Goal: Transaction & Acquisition: Purchase product/service

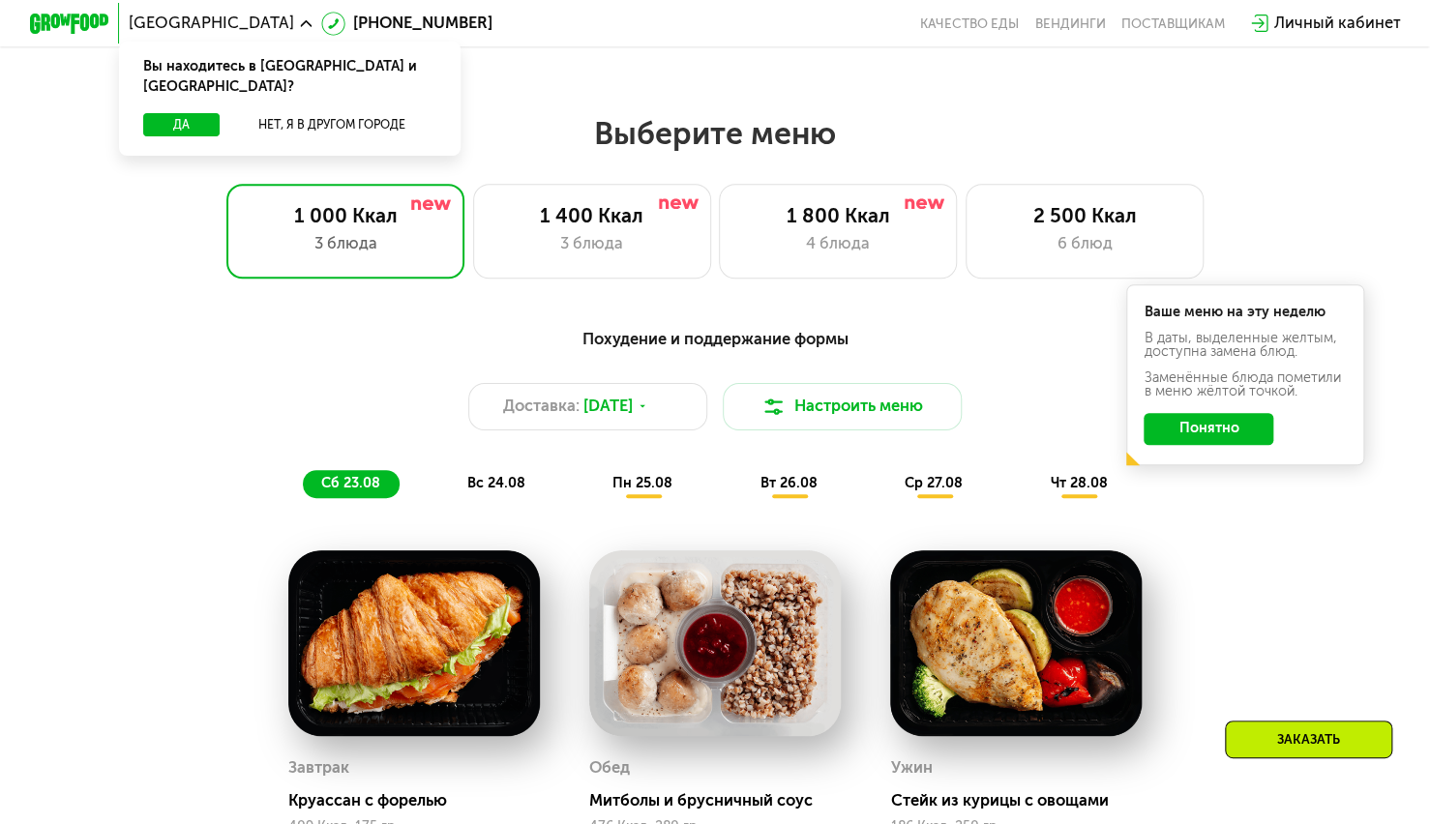
scroll to position [774, 0]
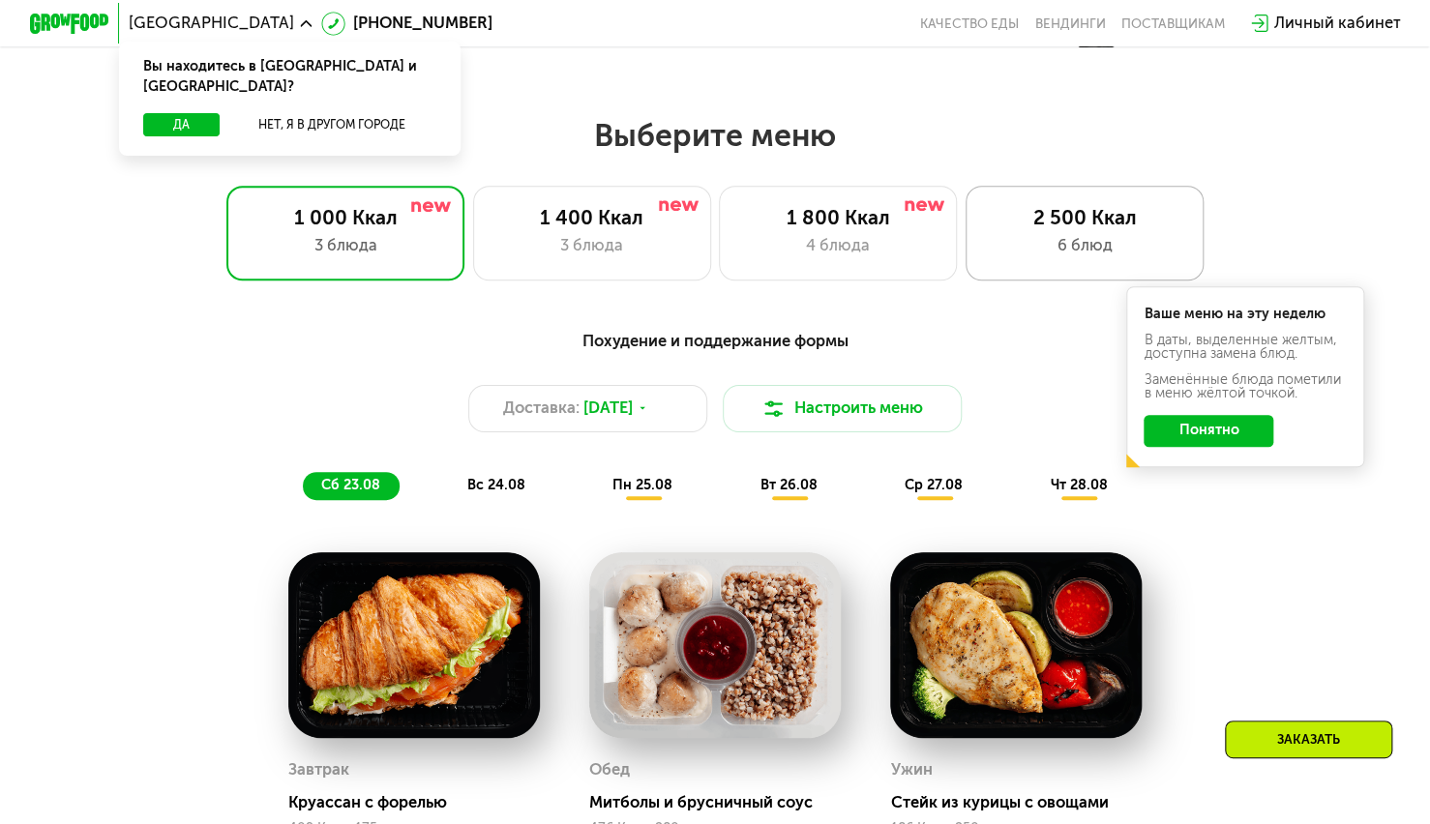
click at [1100, 246] on div "6 блюд" at bounding box center [1084, 246] width 196 height 24
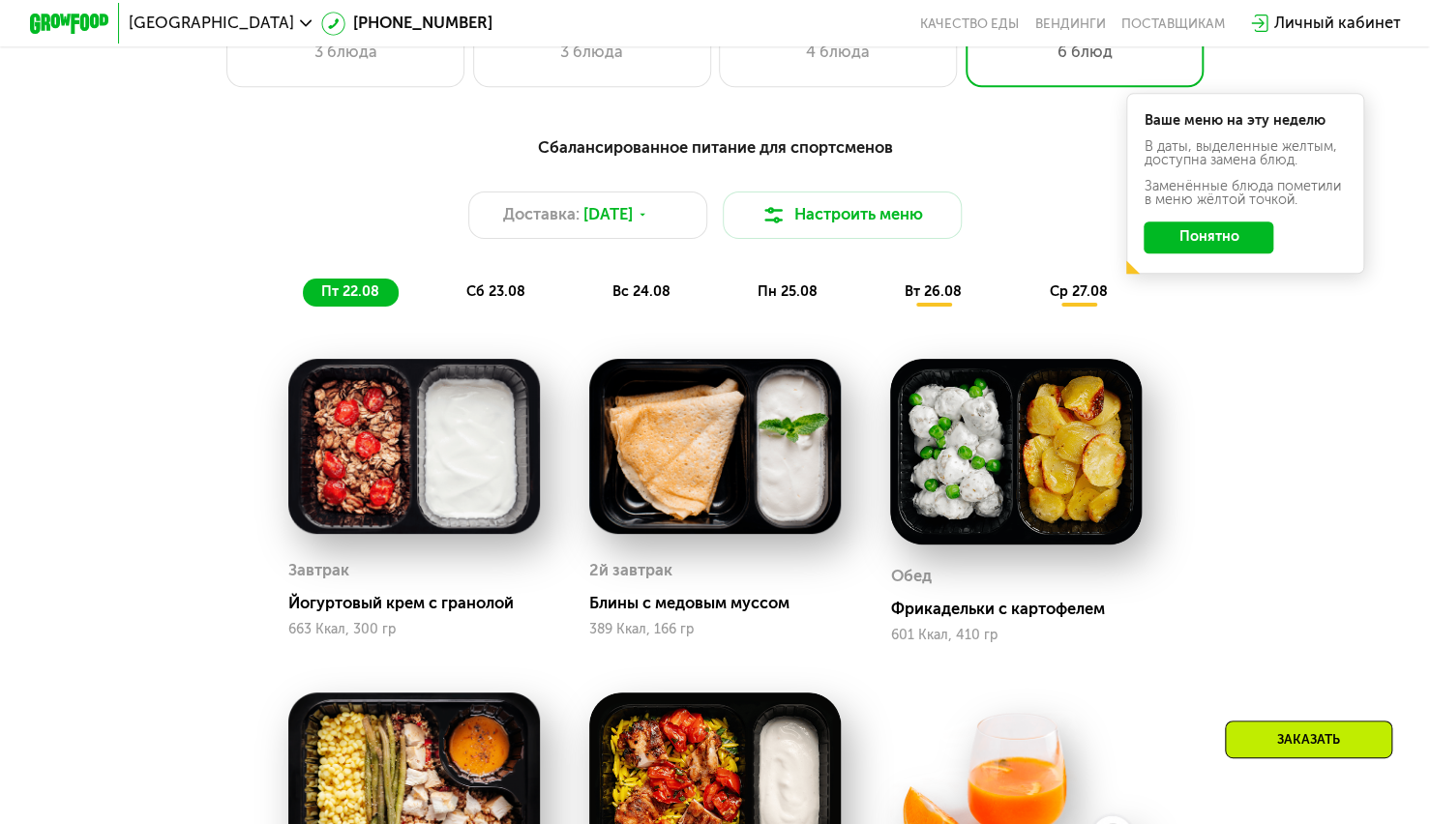
scroll to position [967, 0]
click at [508, 299] on span "сб 23.08" at bounding box center [495, 291] width 59 height 16
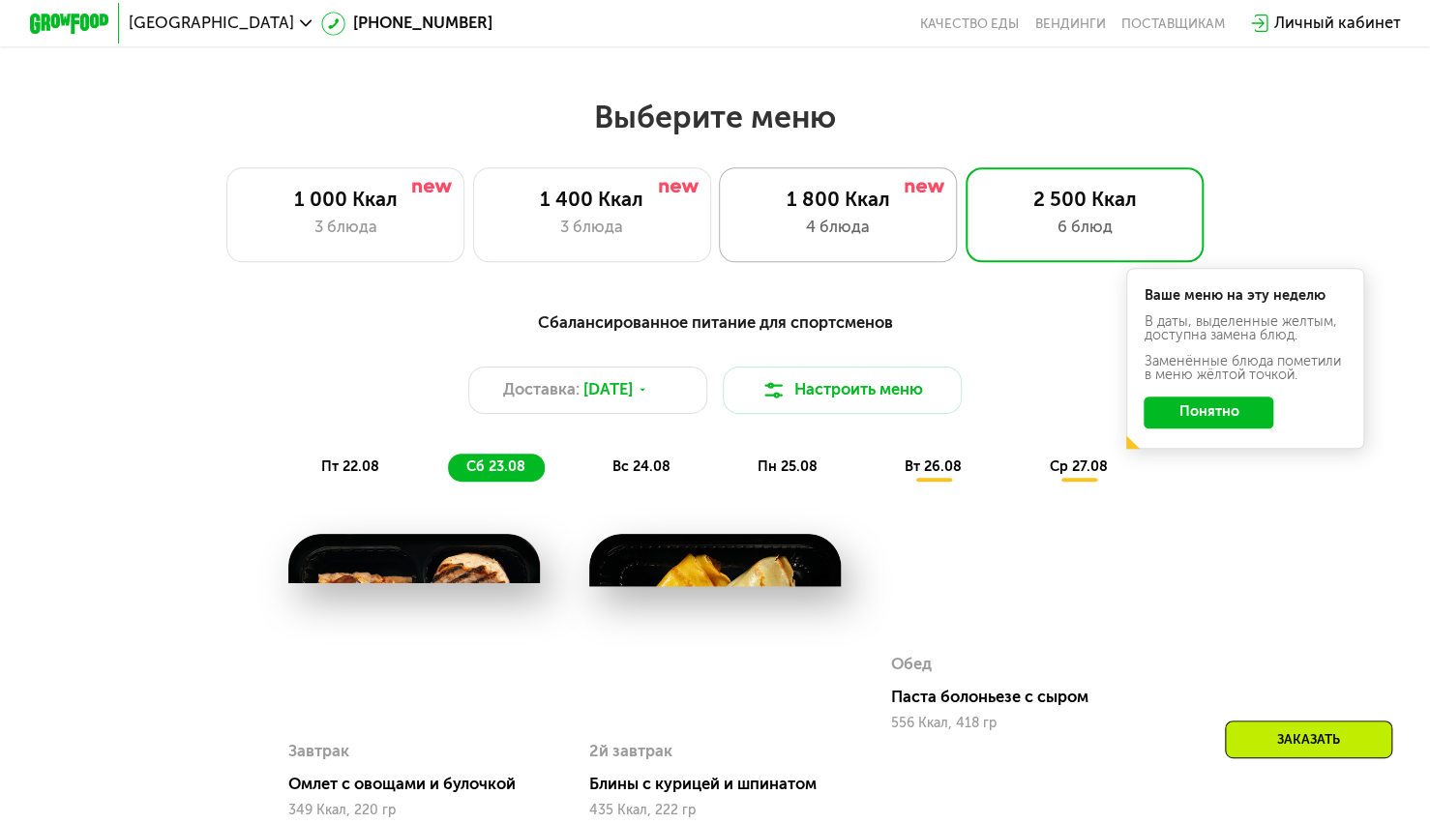
scroll to position [774, 0]
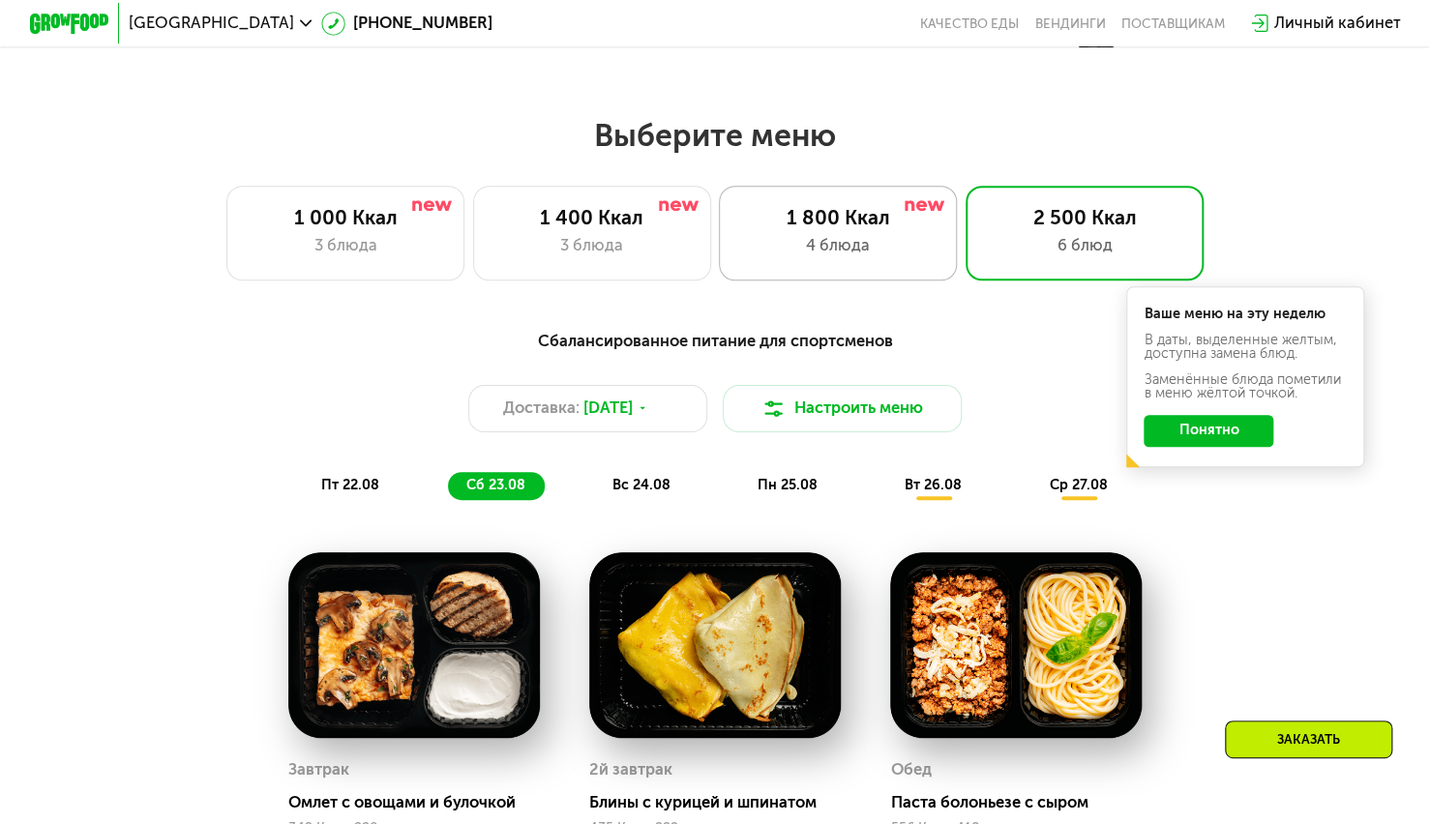
click at [886, 230] on div "1 800 Ккал" at bounding box center [838, 218] width 196 height 24
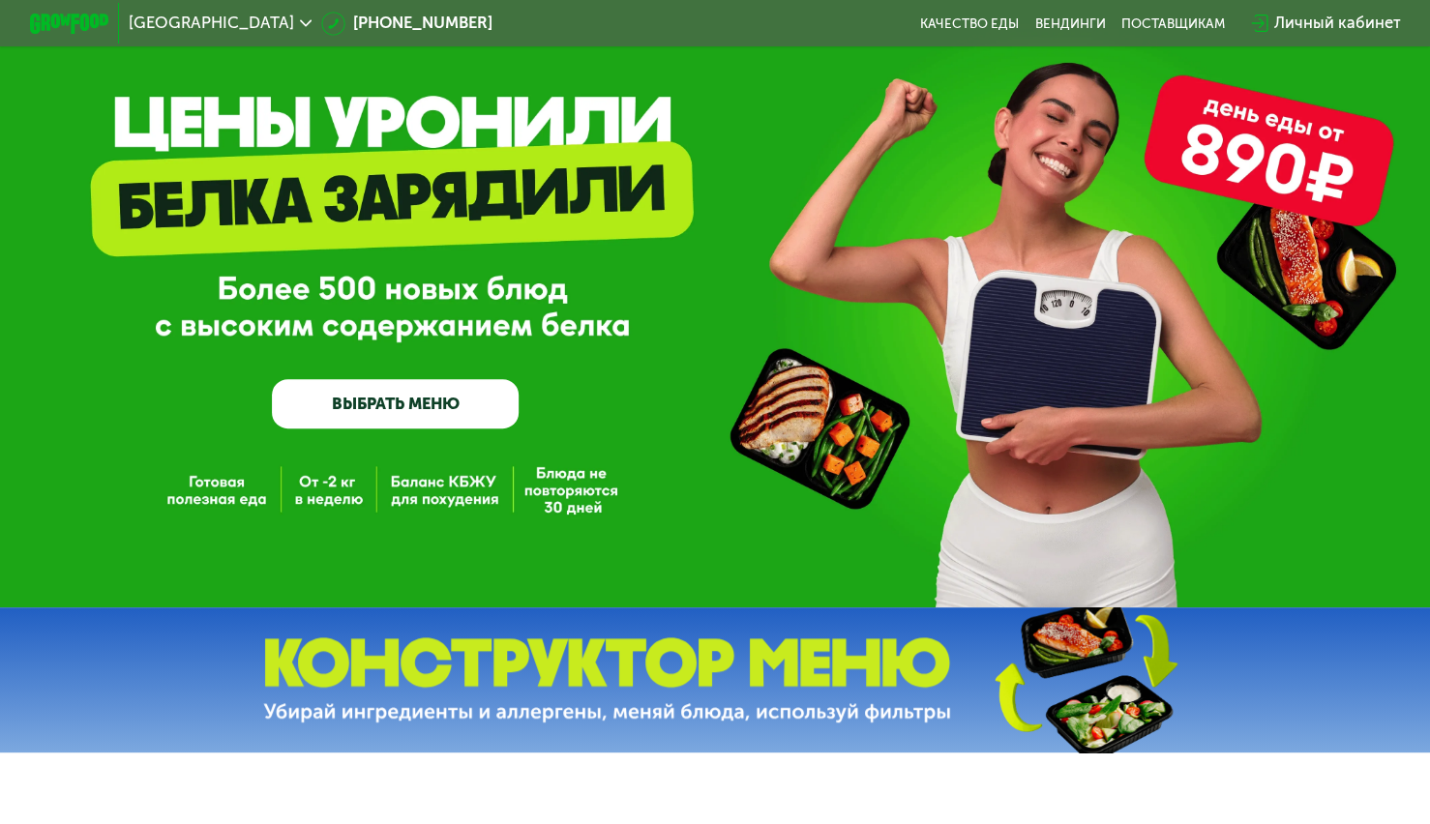
scroll to position [0, 0]
